Goal: Transaction & Acquisition: Purchase product/service

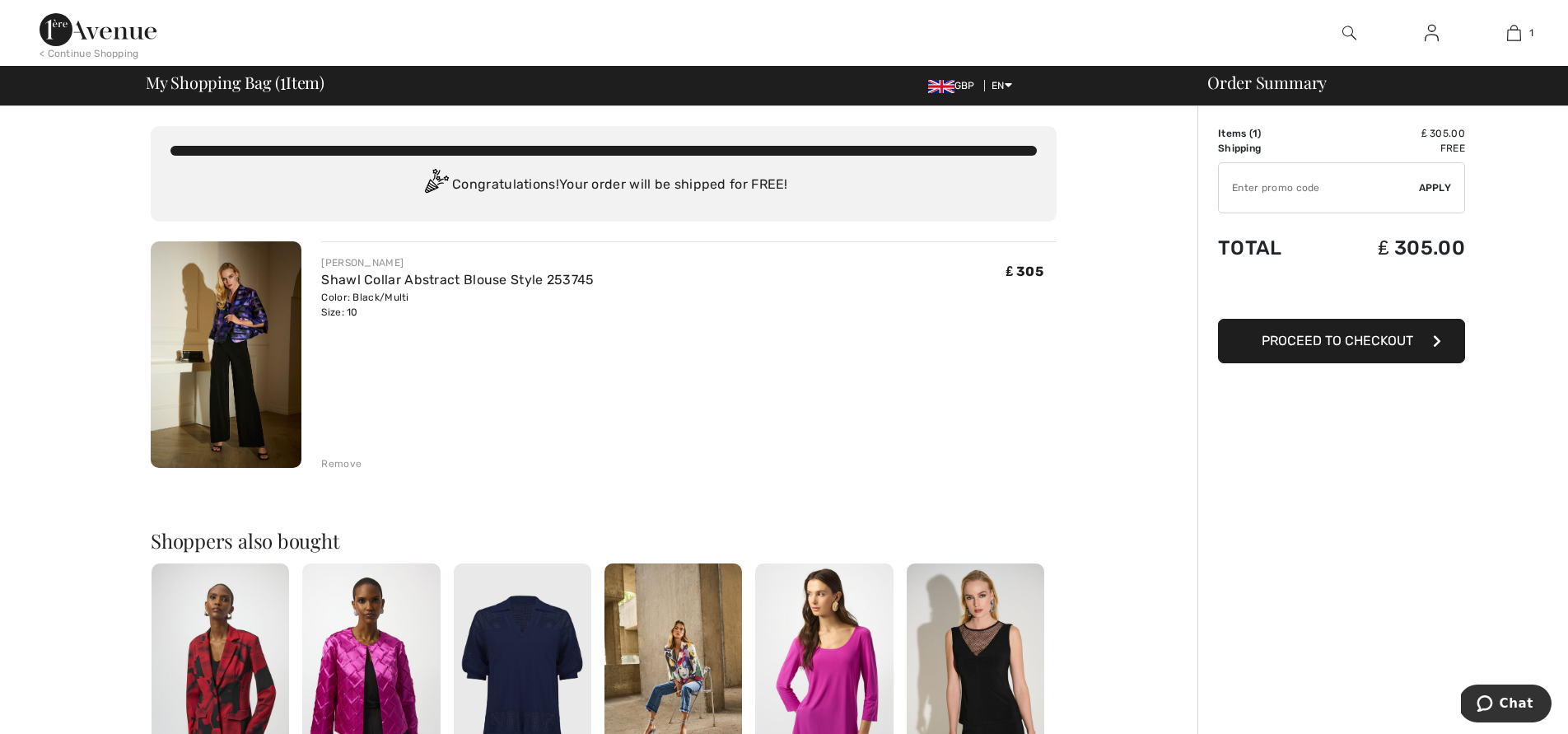
click at [1247, 183] on input "TEXT" at bounding box center [1319, 187] width 200 height 49
type input "FLASH15"
click at [1438, 187] on span "Apply" at bounding box center [1435, 187] width 33 height 15
click at [1349, 345] on span "Proceed to Checkout" at bounding box center [1337, 340] width 152 height 16
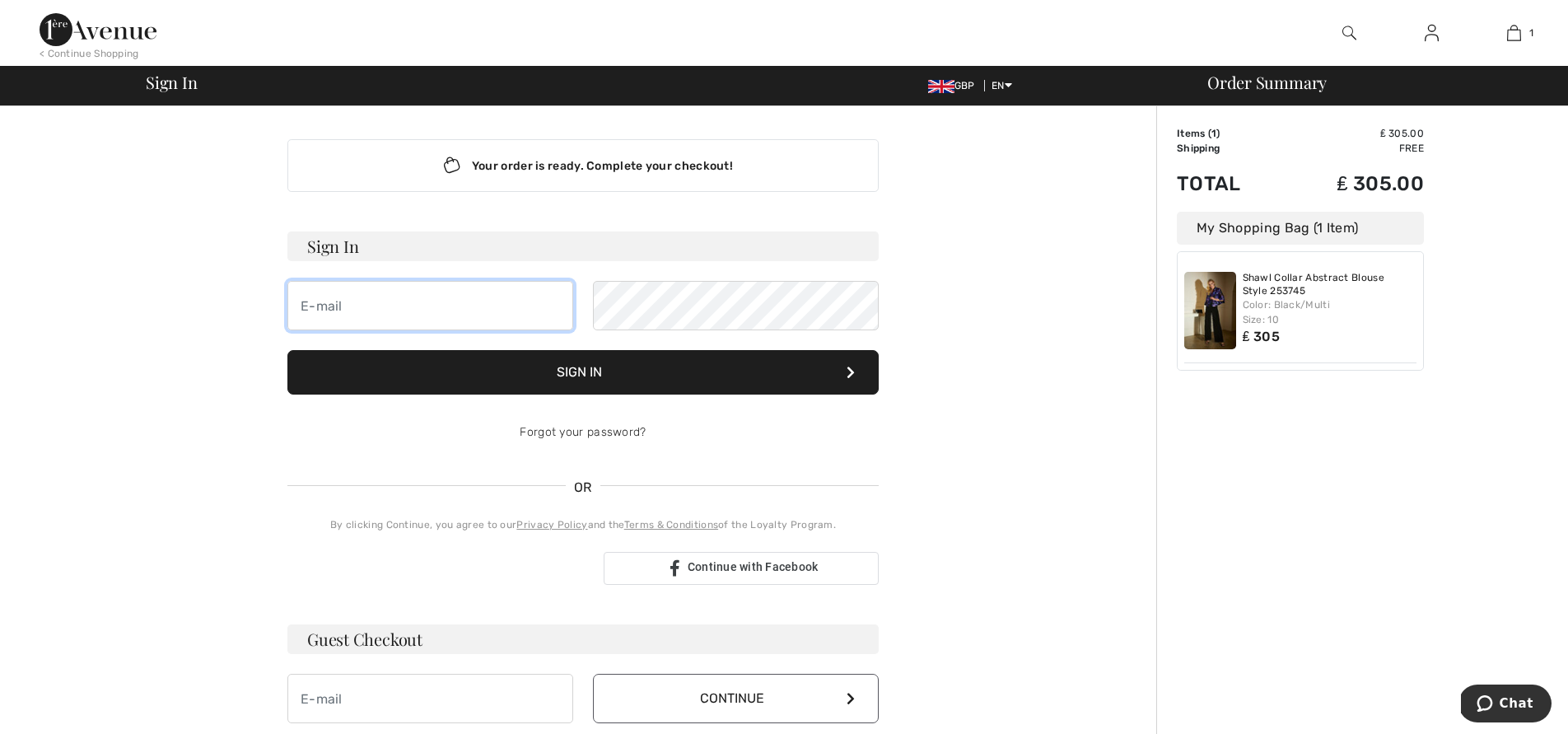
type input "[EMAIL_ADDRESS][DOMAIN_NAME]"
click at [584, 369] on button "Sign In" at bounding box center [582, 372] width 591 height 44
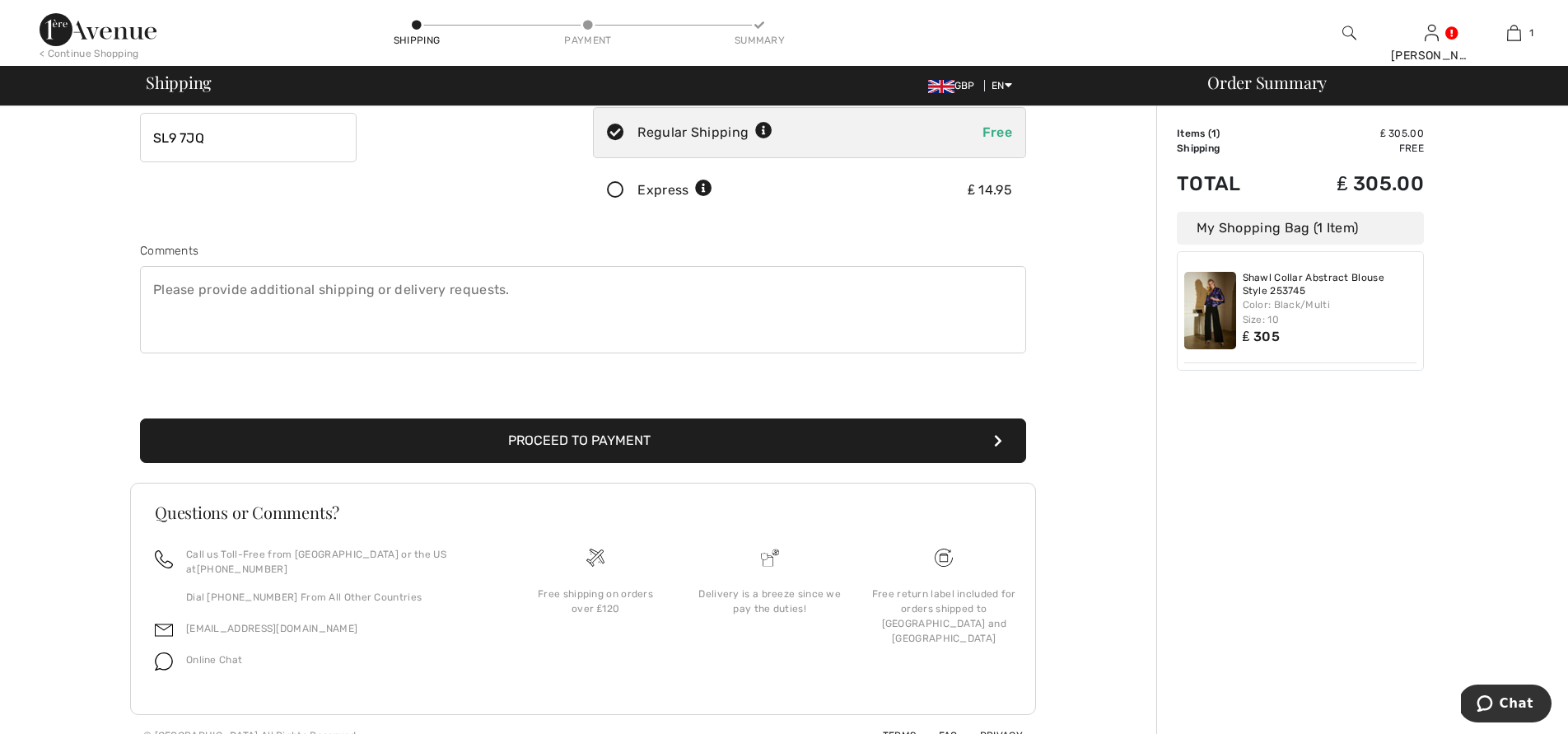
scroll to position [322, 0]
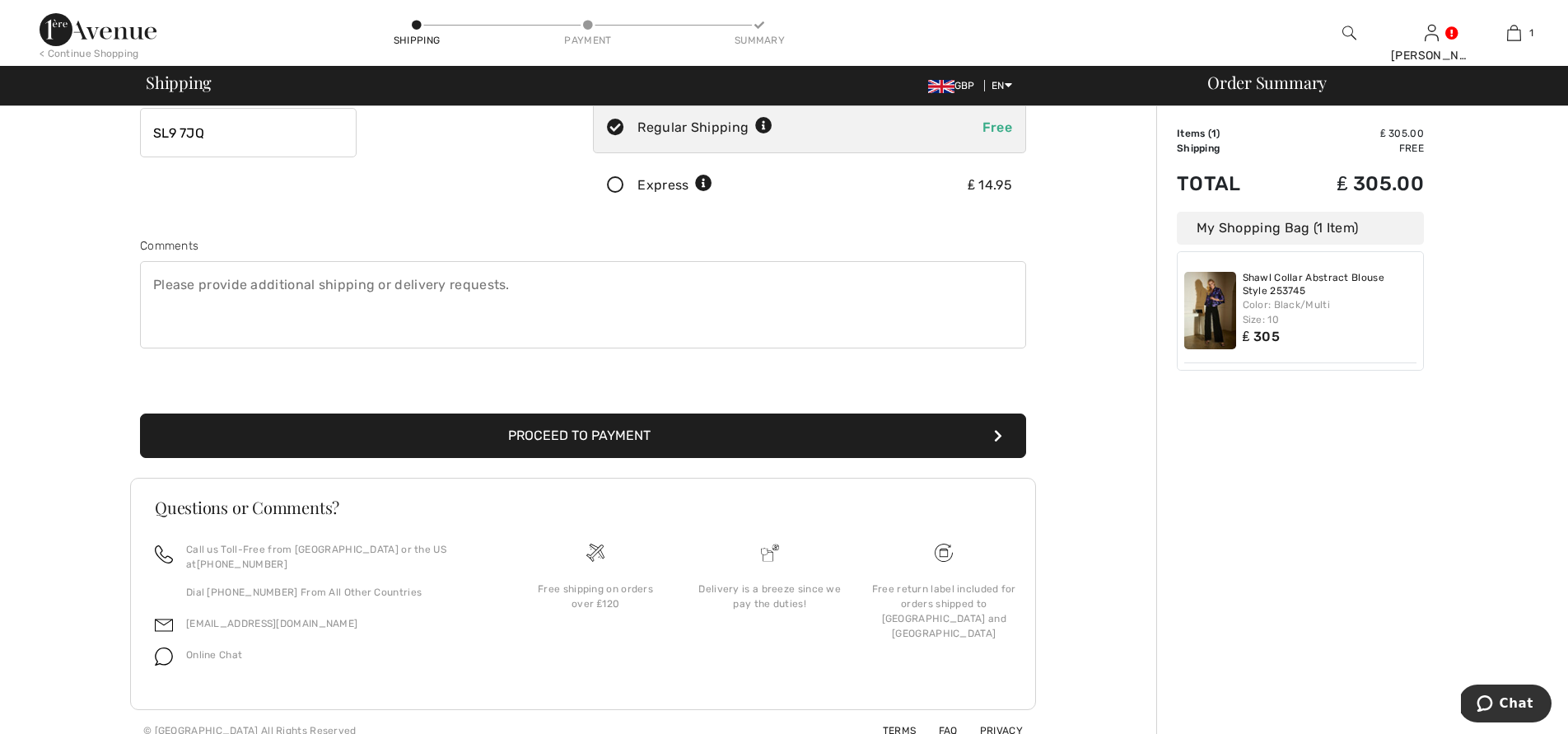
click at [999, 432] on icon "submit" at bounding box center [998, 435] width 8 height 13
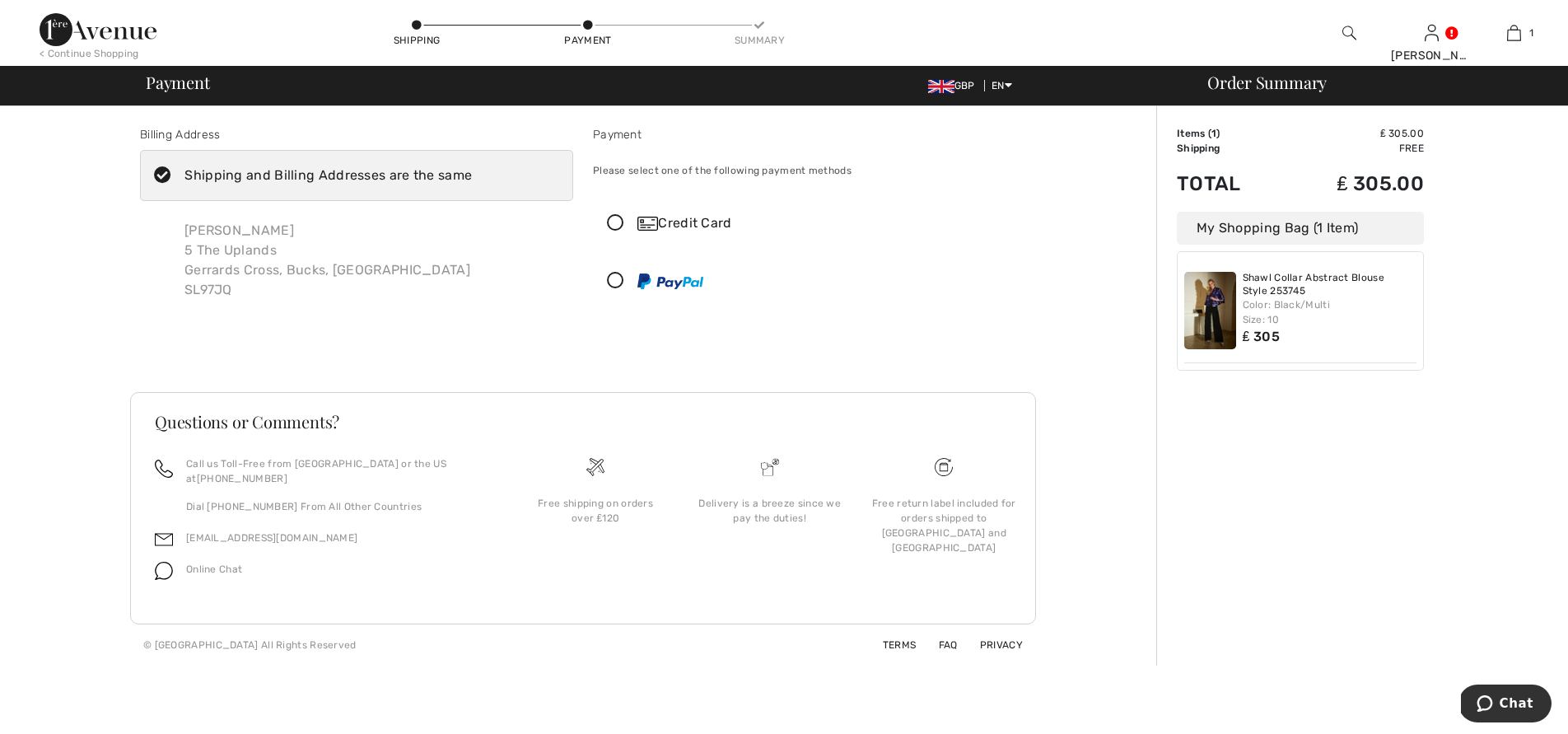
click at [612, 281] on icon at bounding box center [615, 281] width 43 height 18
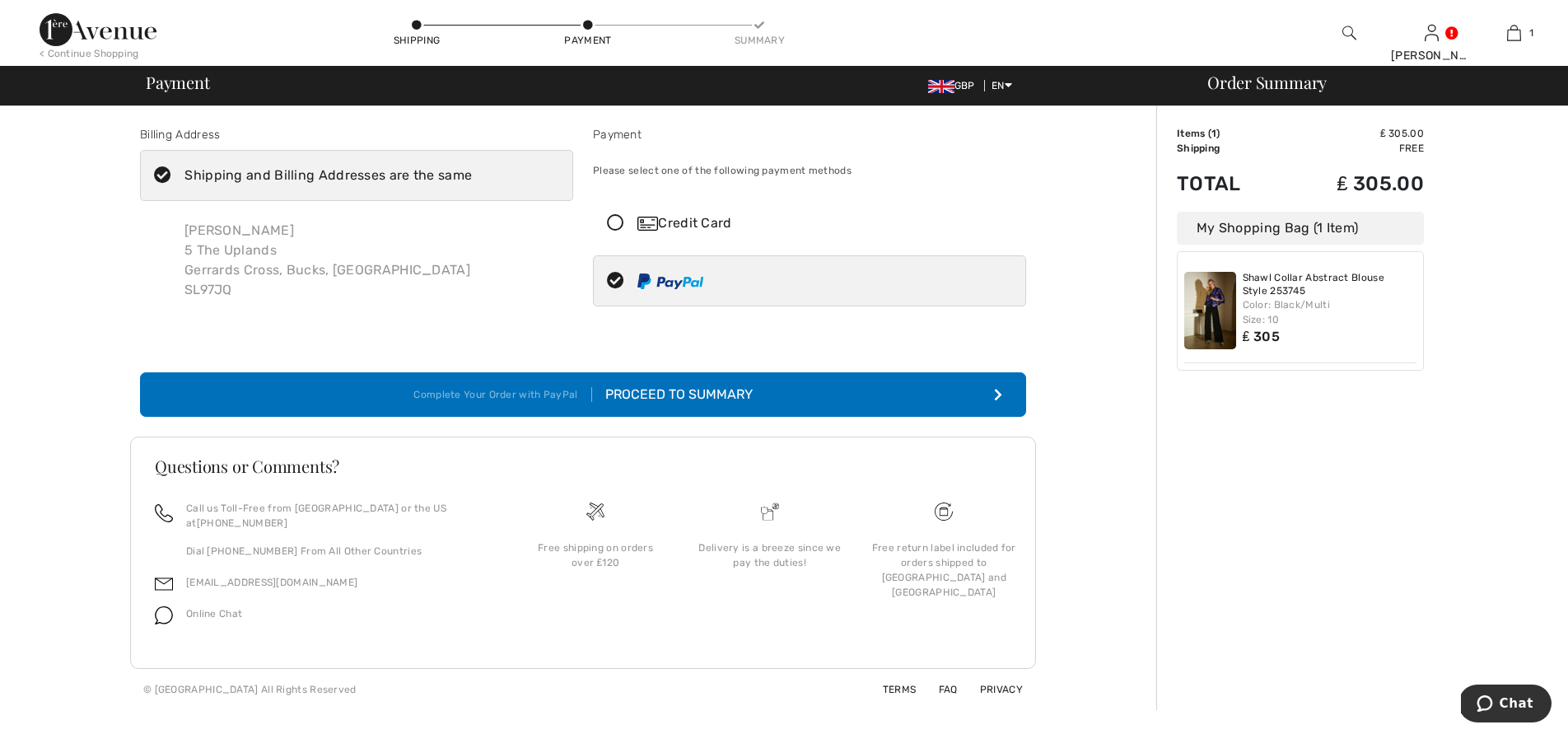
click at [718, 397] on div "Proceed to Summary" at bounding box center [672, 395] width 161 height 20
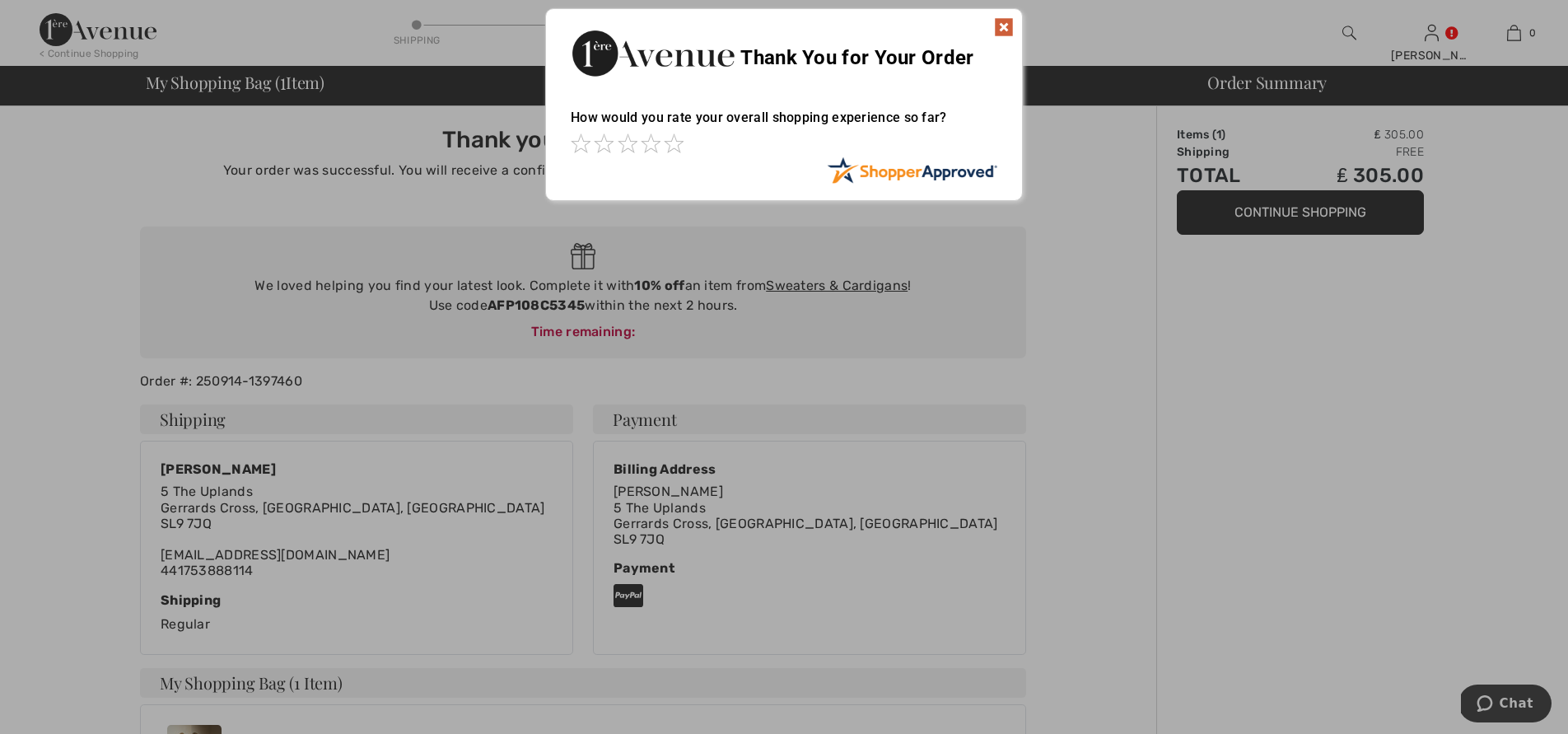
click at [1003, 25] on img at bounding box center [1004, 28] width 20 height 20
